Goal: Task Accomplishment & Management: Use online tool/utility

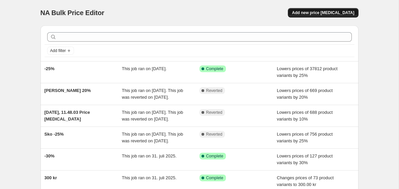
click at [343, 13] on span "Add new price [MEDICAL_DATA]" at bounding box center [323, 12] width 62 height 5
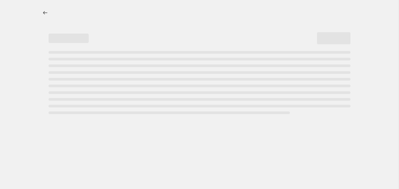
select select "percentage"
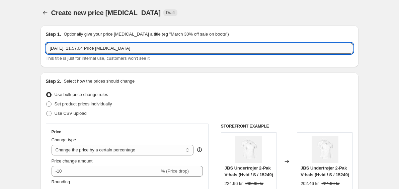
click at [152, 52] on input "[DATE], 11.57.04 Price [MEDICAL_DATA]" at bounding box center [200, 48] width 308 height 11
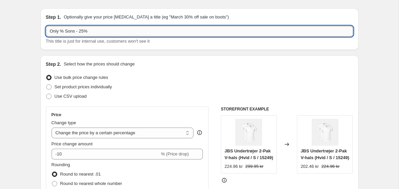
scroll to position [17, 0]
click at [64, 31] on input "Only % Sons - 25%" at bounding box center [200, 30] width 308 height 11
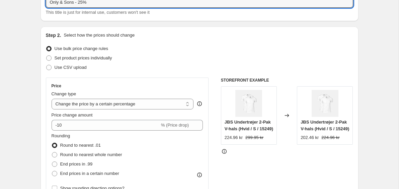
scroll to position [96, 0]
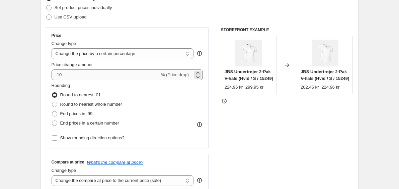
type input "Only & Sons - 25%"
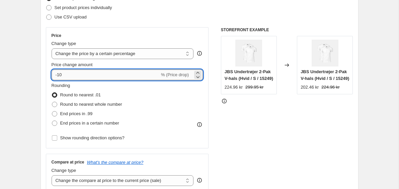
click at [71, 75] on input "-10" at bounding box center [106, 74] width 108 height 11
type input "-1"
type input "-25"
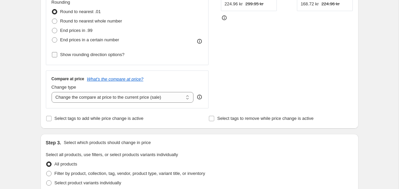
scroll to position [182, 0]
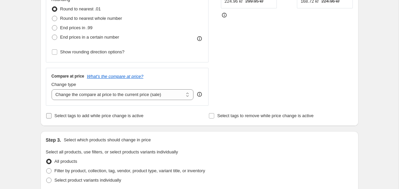
click at [82, 113] on span "Select tags to add while price change is active" at bounding box center [99, 115] width 89 height 5
click at [52, 113] on input "Select tags to add while price change is active" at bounding box center [48, 115] width 5 height 5
checkbox input "true"
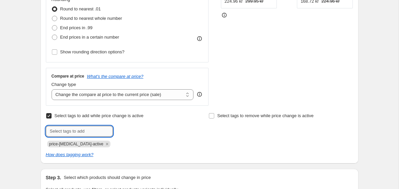
click at [68, 129] on input "text" at bounding box center [79, 131] width 67 height 11
type input "sale"
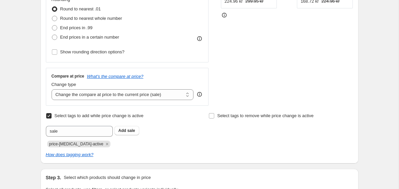
click at [43, 129] on div "Step 2. Select how the prices should change Use bulk price change rules Set pro…" at bounding box center [200, 26] width 318 height 273
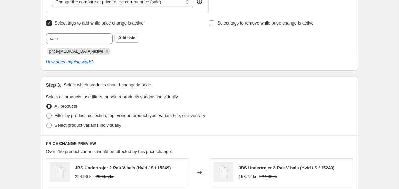
scroll to position [315, 0]
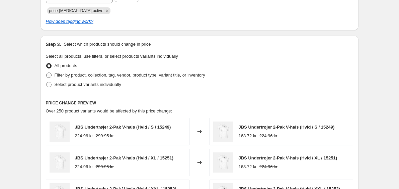
click at [73, 74] on span "Filter by product, collection, tag, vendor, product type, variant title, or inv…" at bounding box center [130, 74] width 151 height 5
click at [47, 73] on input "Filter by product, collection, tag, vendor, product type, variant title, or inv…" at bounding box center [46, 72] width 0 height 0
radio input "true"
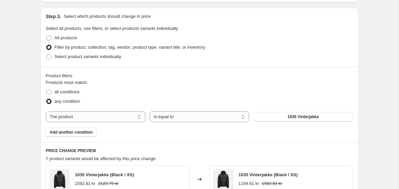
scroll to position [388, 0]
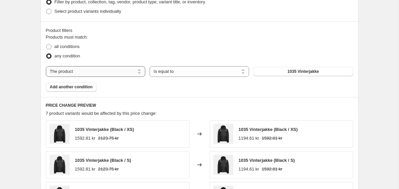
click at [117, 71] on select "The product The product's collection The product's tag The product's vendor The…" at bounding box center [96, 71] width 100 height 11
select select "vendor"
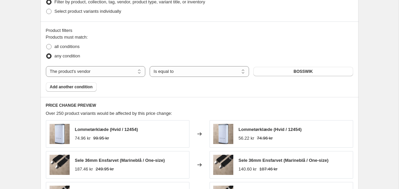
click at [274, 69] on button "BOSSWIK" at bounding box center [304, 71] width 100 height 9
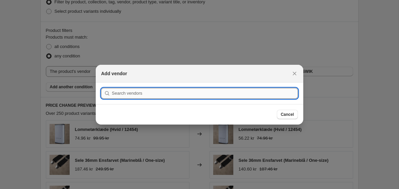
click at [219, 93] on input ":r2g:" at bounding box center [205, 93] width 186 height 11
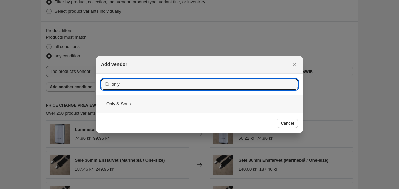
type input "only"
click at [203, 104] on div "Only & Sons" at bounding box center [200, 104] width 208 height 18
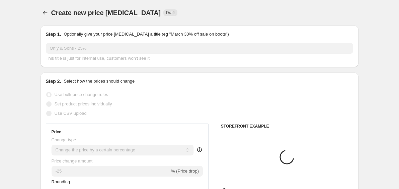
scroll to position [388, 0]
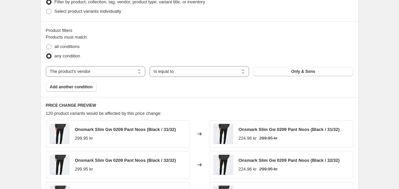
click at [193, 47] on div "all conditions" at bounding box center [200, 46] width 308 height 9
click at [24, 83] on div "Create new price [MEDICAL_DATA]. This page is ready Create new price [MEDICAL_D…" at bounding box center [199, 3] width 399 height 783
click at [25, 87] on div "Create new price [MEDICAL_DATA]. This page is ready Create new price [MEDICAL_D…" at bounding box center [199, 3] width 399 height 783
click at [32, 83] on div "Create new price [MEDICAL_DATA]. This page is ready Create new price [MEDICAL_D…" at bounding box center [199, 3] width 399 height 783
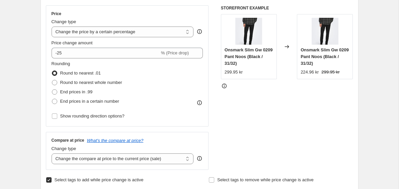
scroll to position [118, 0]
click at [149, 32] on select "Change the price to a certain amount Change the price by a certain amount Chang…" at bounding box center [123, 32] width 142 height 11
select select "pcap"
click at [52, 27] on select "Change the price to a certain amount Change the price by a certain amount Chang…" at bounding box center [123, 32] width 142 height 11
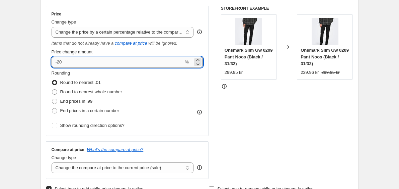
click at [84, 64] on input "-20" at bounding box center [118, 62] width 132 height 11
type input "-25"
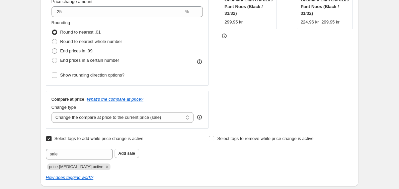
scroll to position [187, 0]
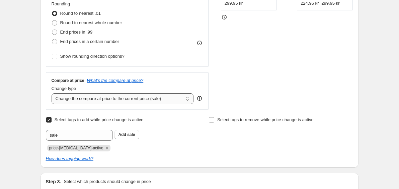
click at [152, 100] on select "Change the compare at price to the current price (sale) Change the compare at p…" at bounding box center [123, 98] width 142 height 11
select select "no_change"
click at [52, 93] on select "Change the compare at price to the current price (sale) Change the compare at p…" at bounding box center [123, 98] width 142 height 11
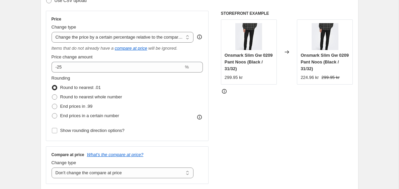
scroll to position [90, 0]
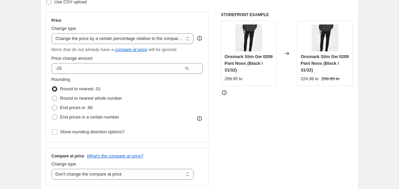
scroll to position [111, 0]
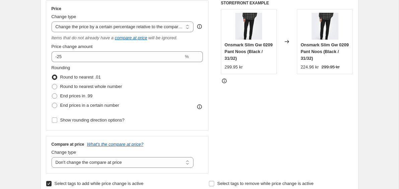
scroll to position [124, 0]
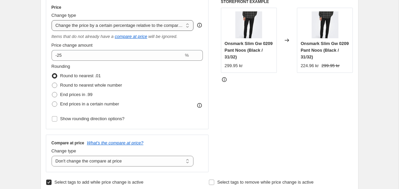
click at [150, 25] on select "Change the price to a certain amount Change the price by a certain amount Chang…" at bounding box center [123, 25] width 142 height 11
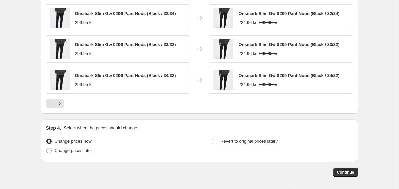
scroll to position [603, 0]
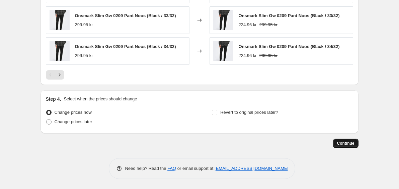
click at [346, 143] on span "Continue" at bounding box center [345, 142] width 17 height 5
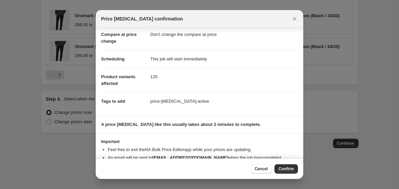
scroll to position [56, 0]
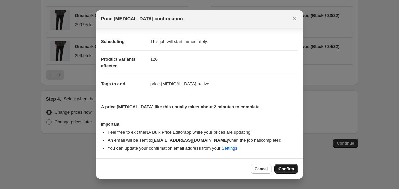
click at [286, 166] on span "Confirm" at bounding box center [286, 168] width 15 height 5
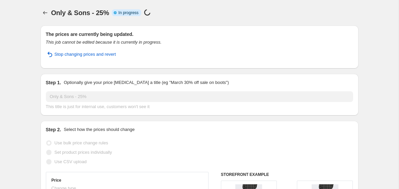
click at [46, 10] on icon "Price change jobs" at bounding box center [45, 12] width 7 height 7
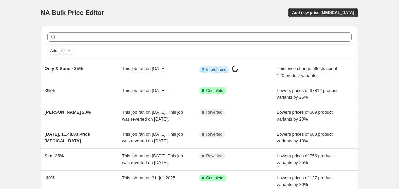
click at [16, 93] on div "NA Bulk Price Editor. This page is ready NA Bulk Price Editor Add new price [ME…" at bounding box center [199, 172] width 399 height 345
click at [16, 88] on div "NA Bulk Price Editor. This page is ready NA Bulk Price Editor Add new price [ME…" at bounding box center [199, 172] width 399 height 345
